Goal: Navigation & Orientation: Find specific page/section

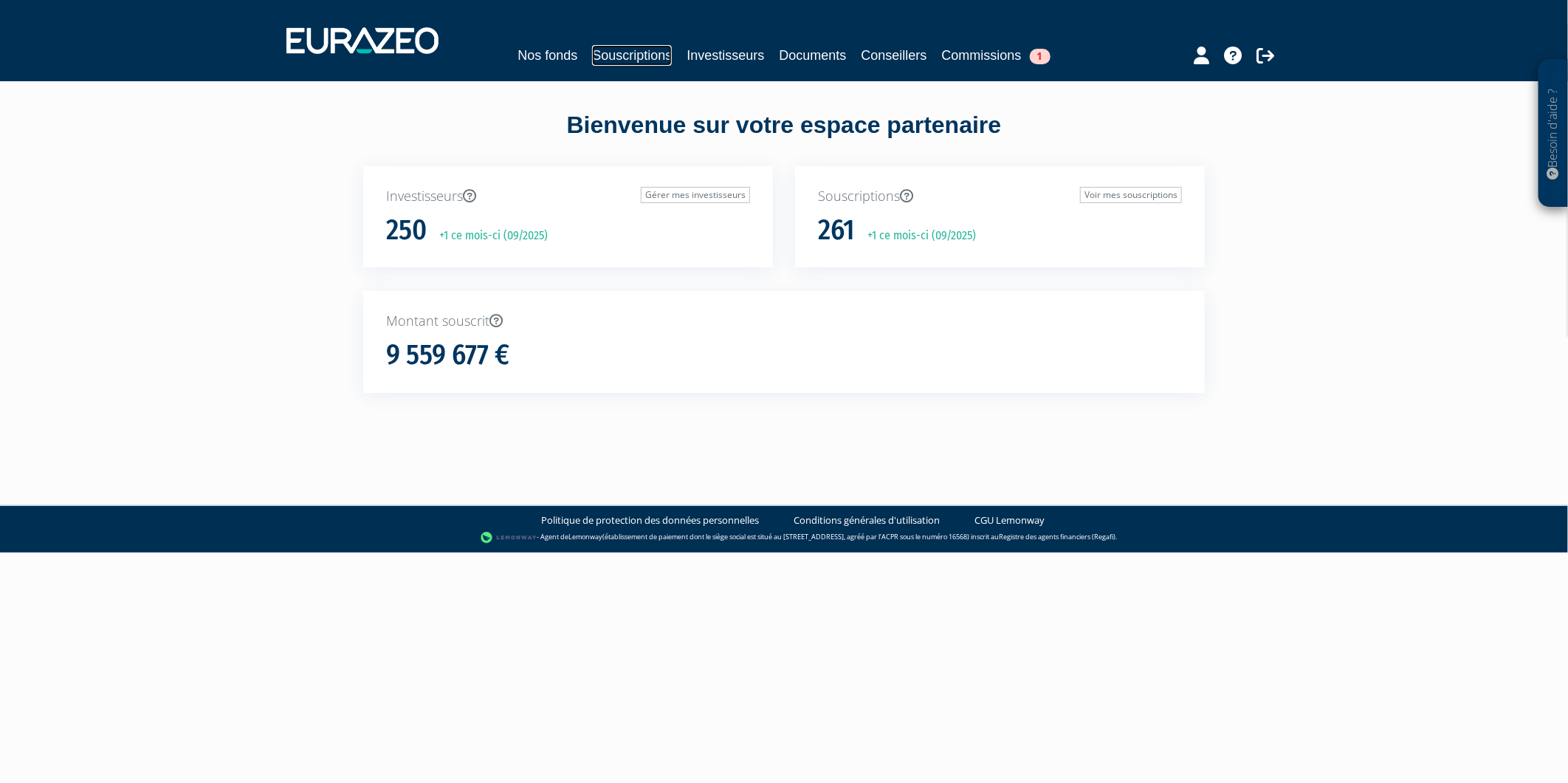
drag, startPoint x: 610, startPoint y: 52, endPoint x: 597, endPoint y: 52, distance: 13.0
click at [610, 52] on link "Souscriptions" at bounding box center [632, 56] width 80 height 21
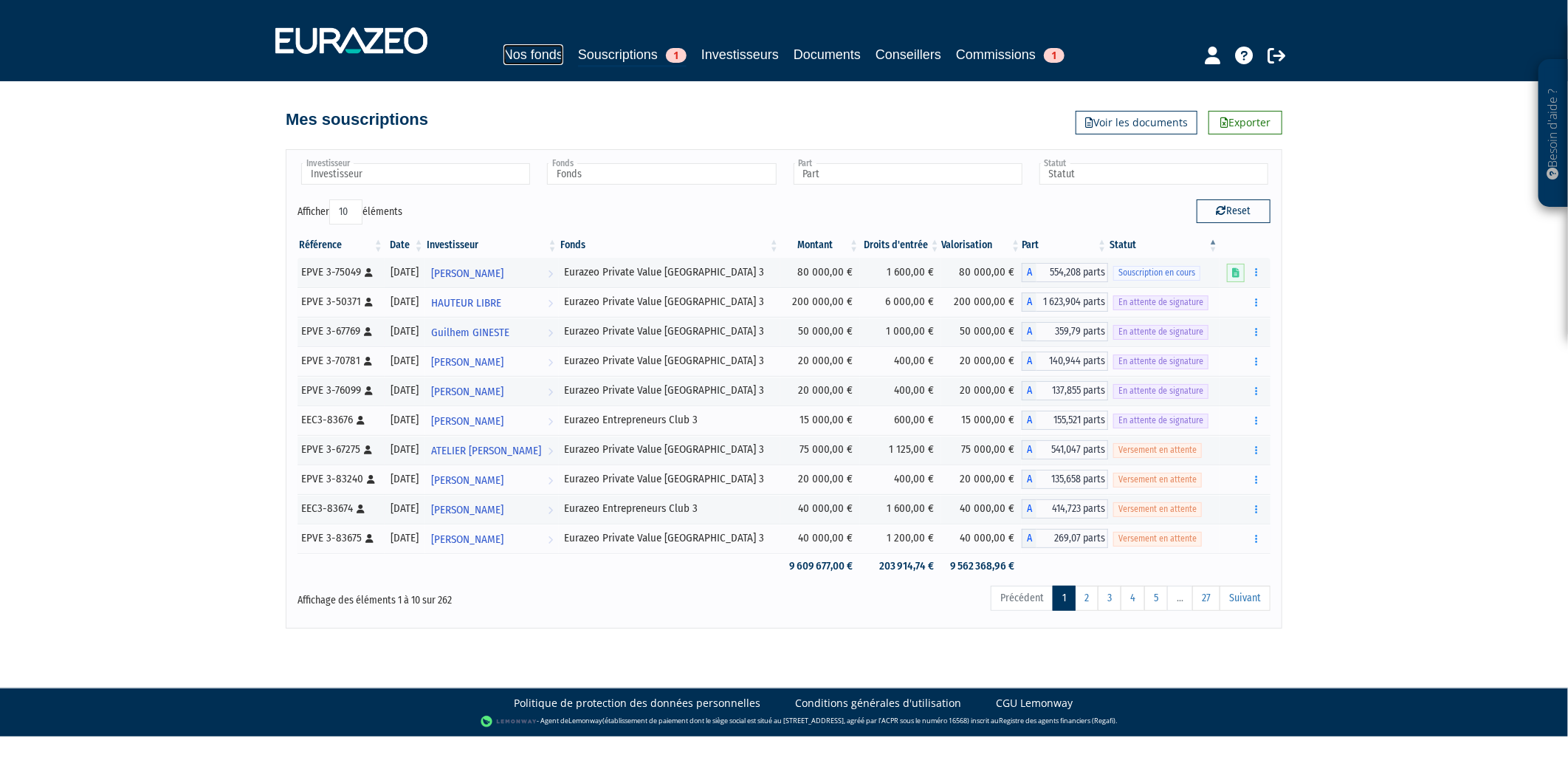
click at [543, 54] on link "Nos fonds" at bounding box center [534, 55] width 60 height 21
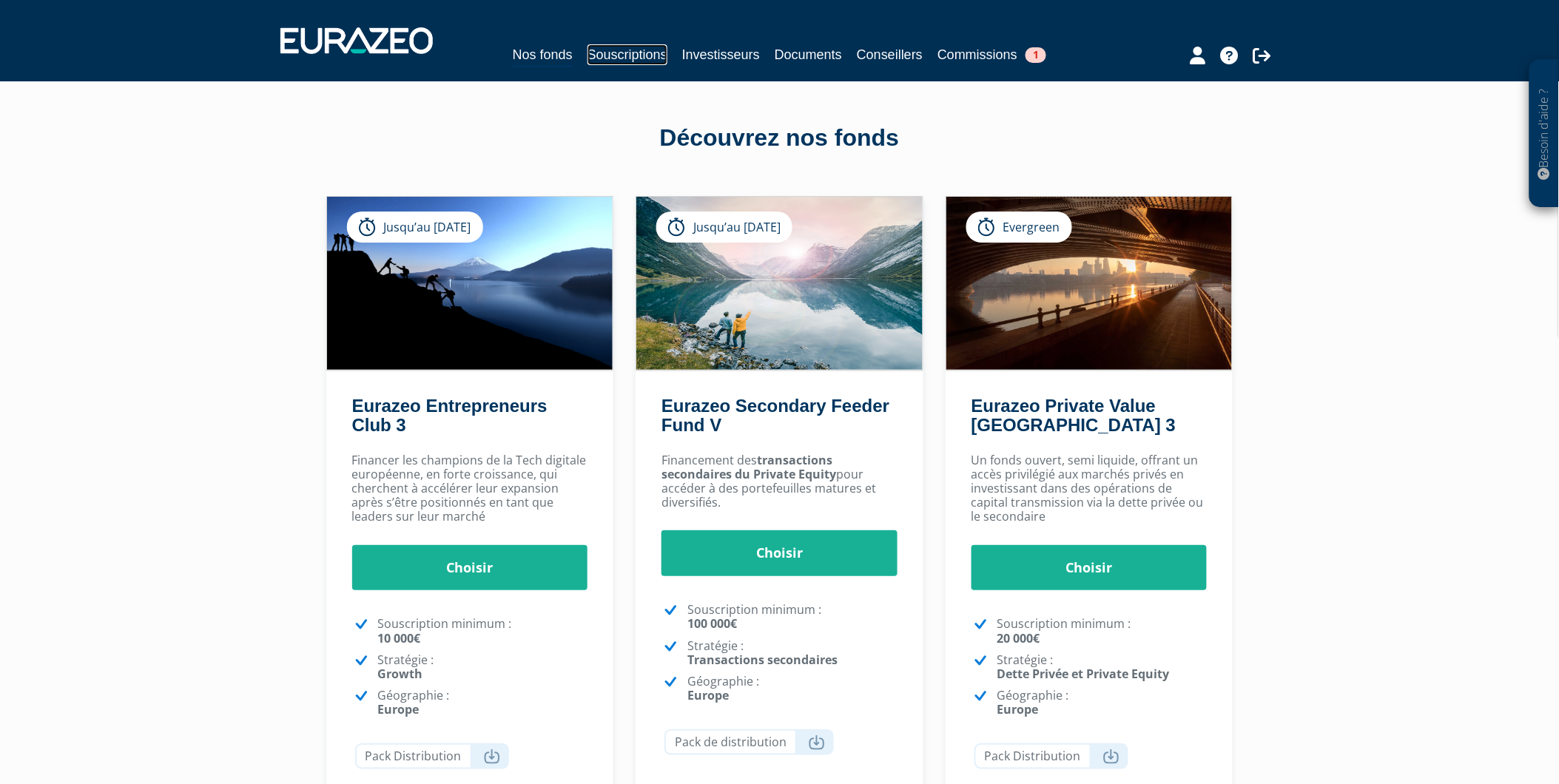
click at [650, 58] on link "Souscriptions" at bounding box center [627, 55] width 80 height 21
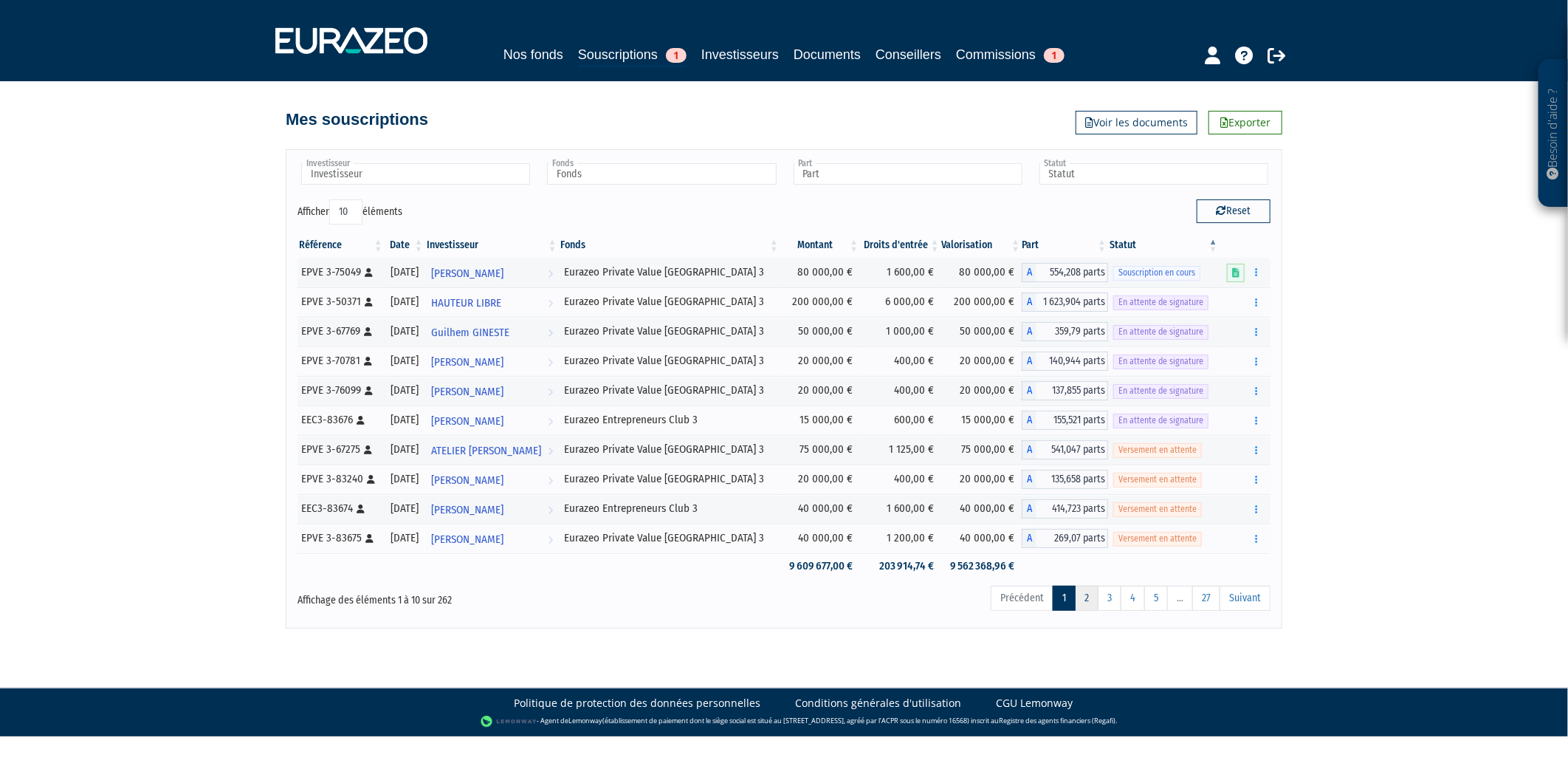
click at [1081, 604] on link "2" at bounding box center [1086, 598] width 23 height 25
